Goal: Book appointment/travel/reservation

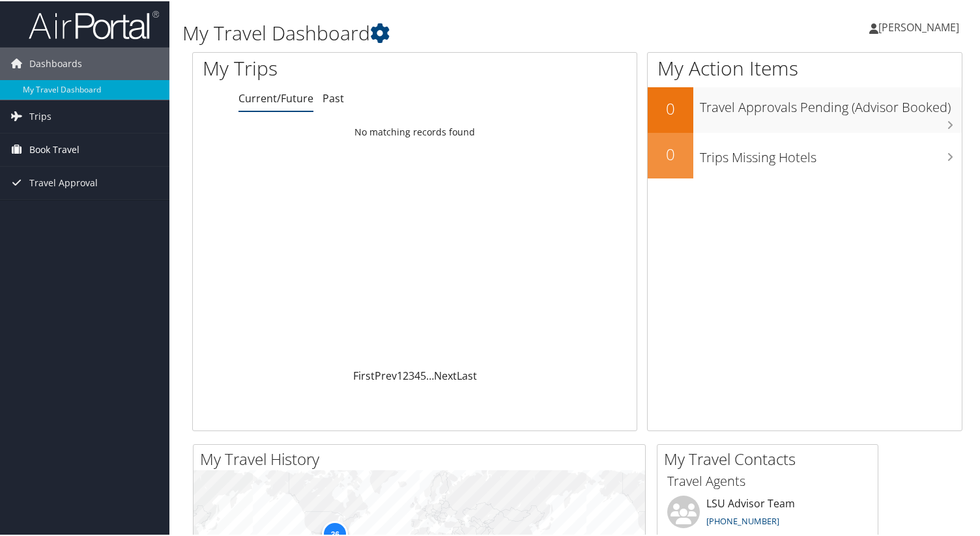
click at [38, 151] on span "Book Travel" at bounding box center [54, 148] width 50 height 33
click at [47, 199] on link "Book/Manage Online Trips" at bounding box center [84, 194] width 169 height 20
click at [36, 115] on span "Trips" at bounding box center [40, 115] width 22 height 33
